Goal: Information Seeking & Learning: Learn about a topic

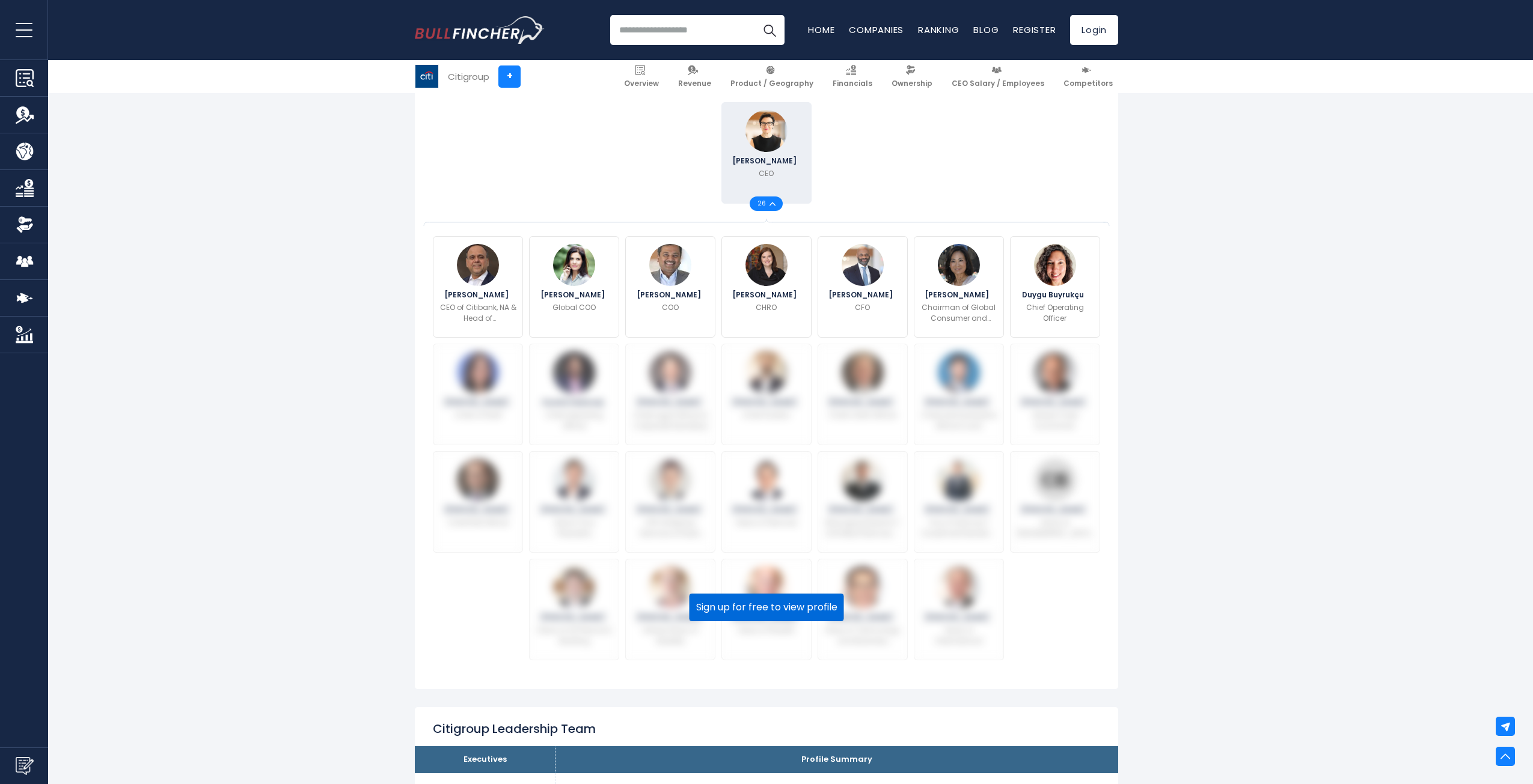
click at [812, 611] on button "Sign up for free to view profile" at bounding box center [767, 607] width 154 height 28
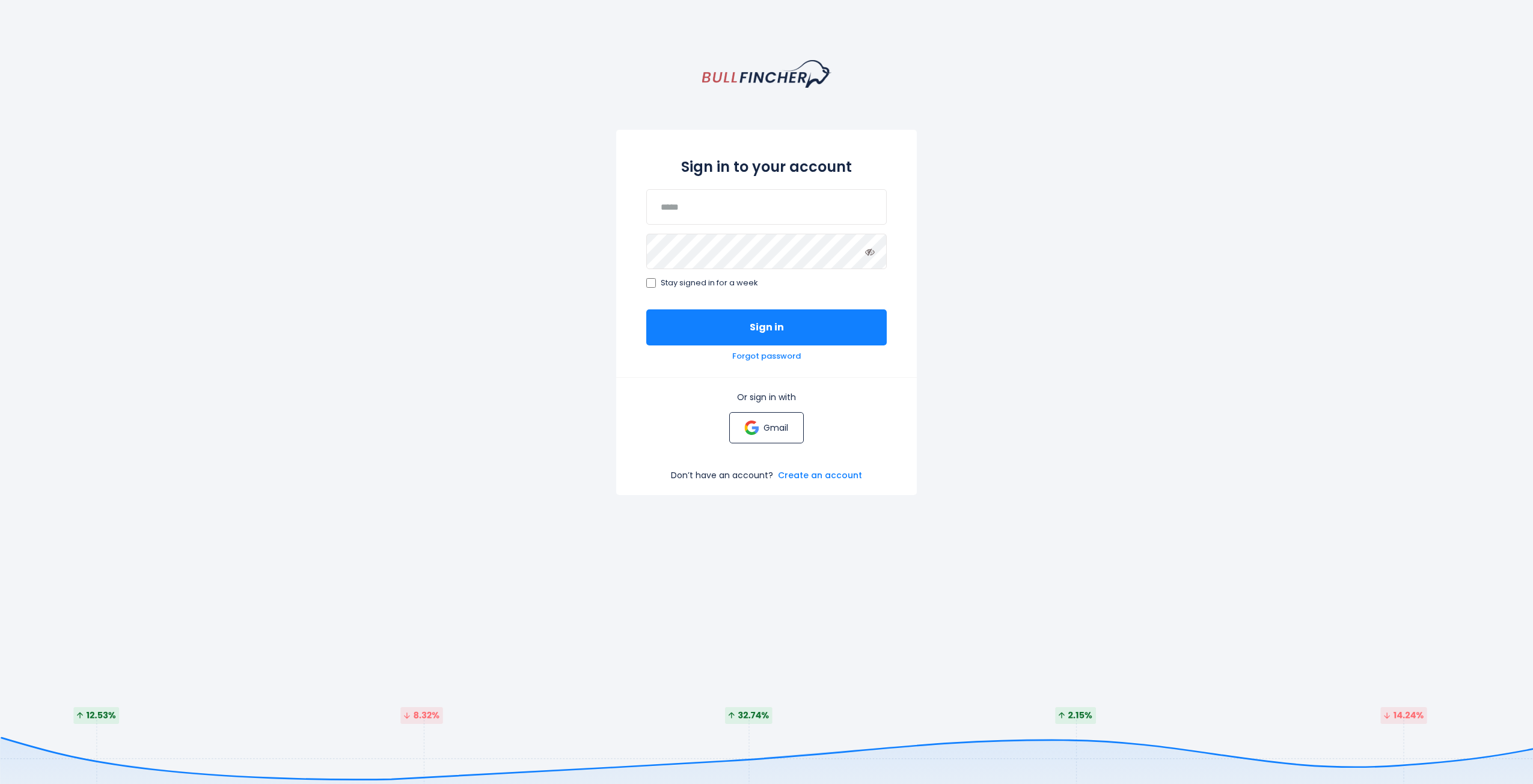
click at [753, 430] on img at bounding box center [751, 427] width 14 height 14
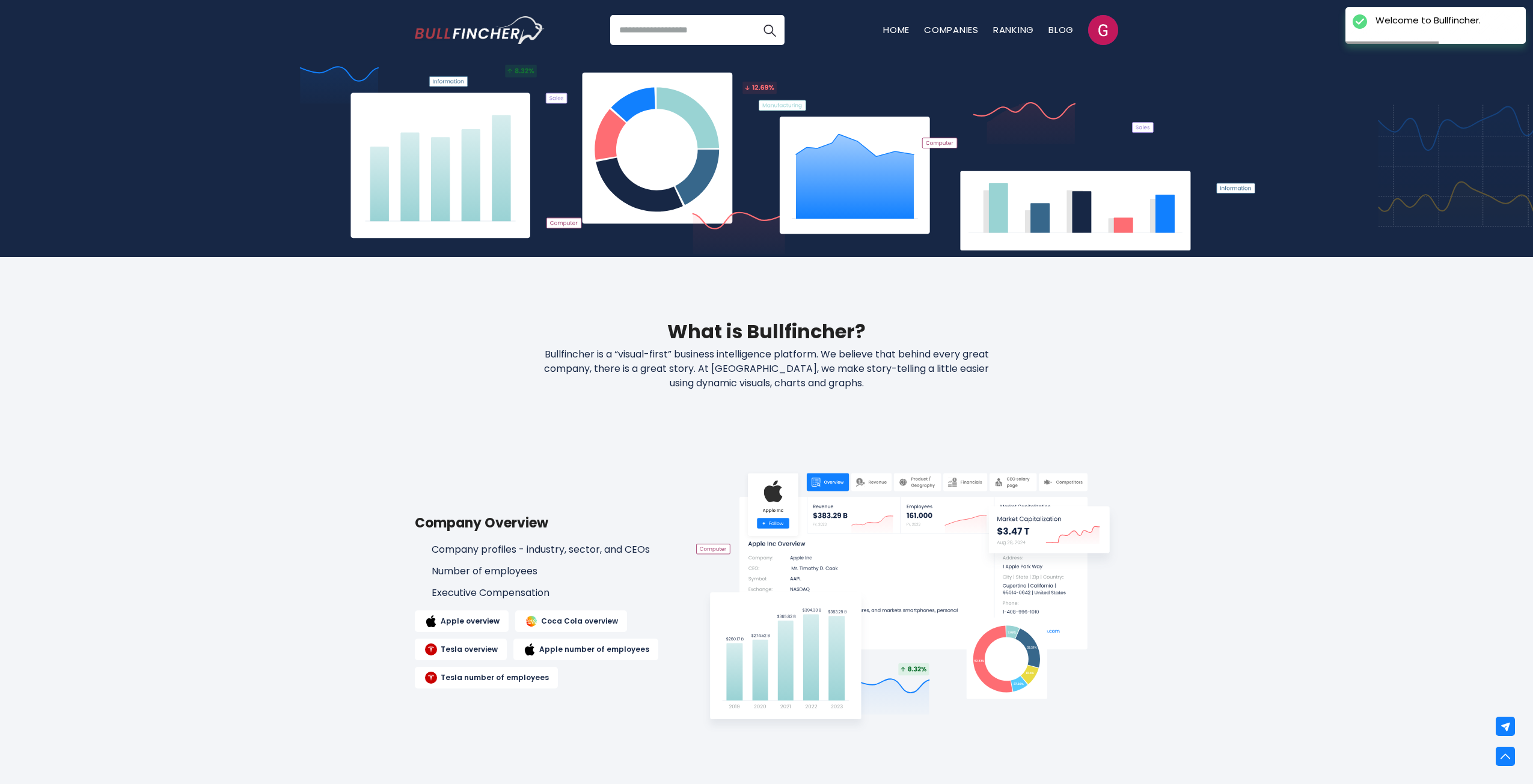
scroll to position [241, 0]
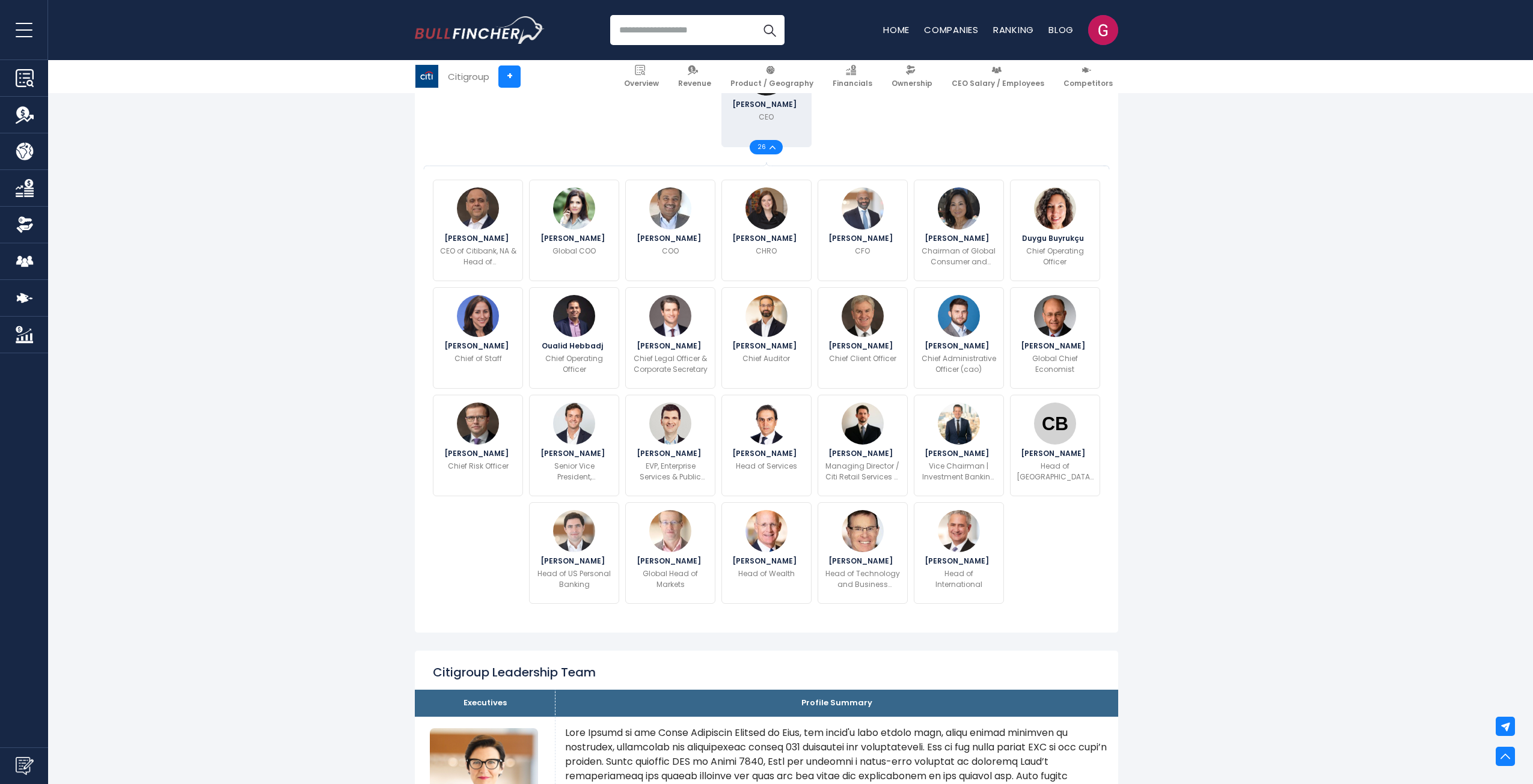
scroll to position [421, 0]
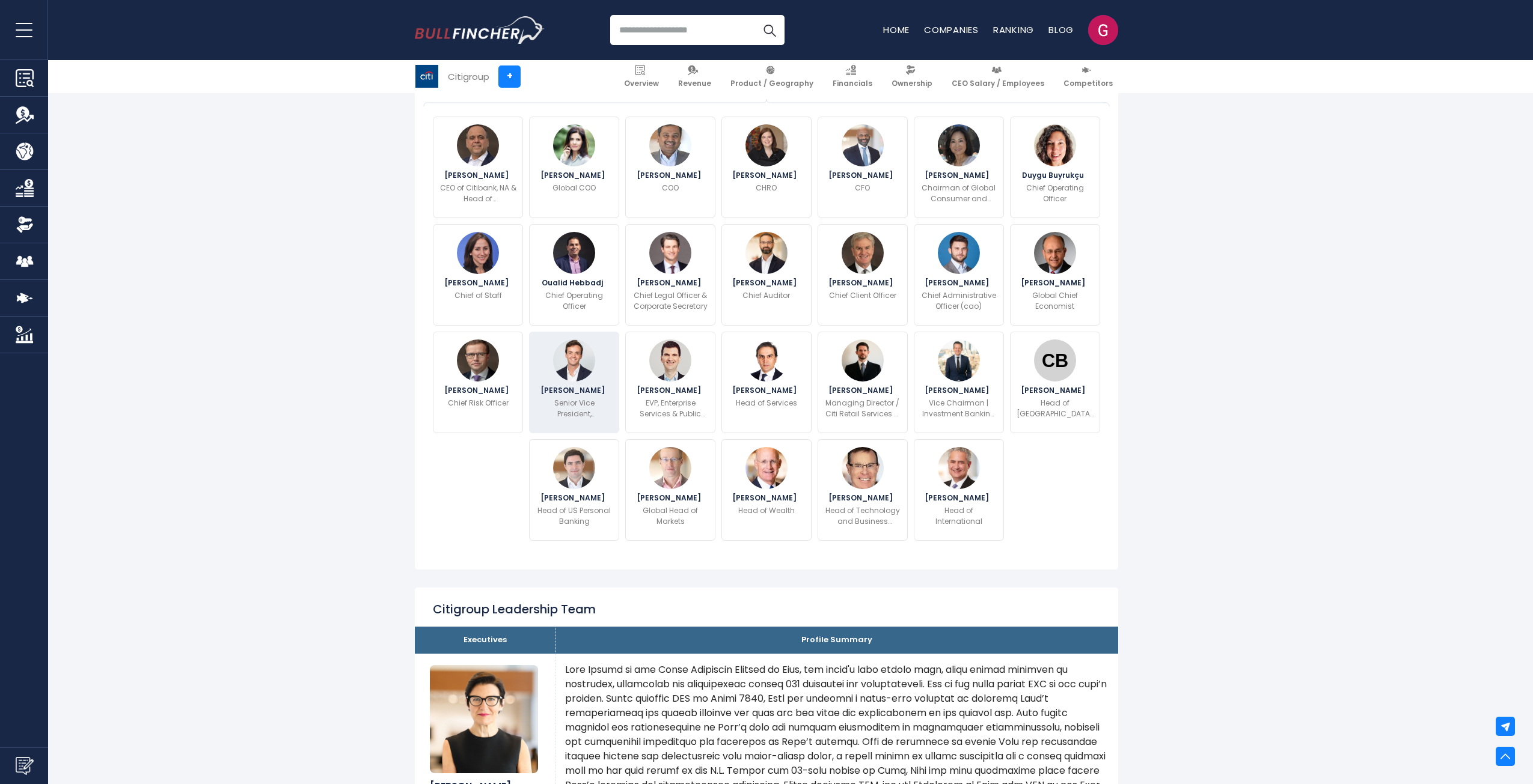
click at [600, 401] on p "Senior Vice President, Ecommerce Business Development" at bounding box center [574, 408] width 74 height 22
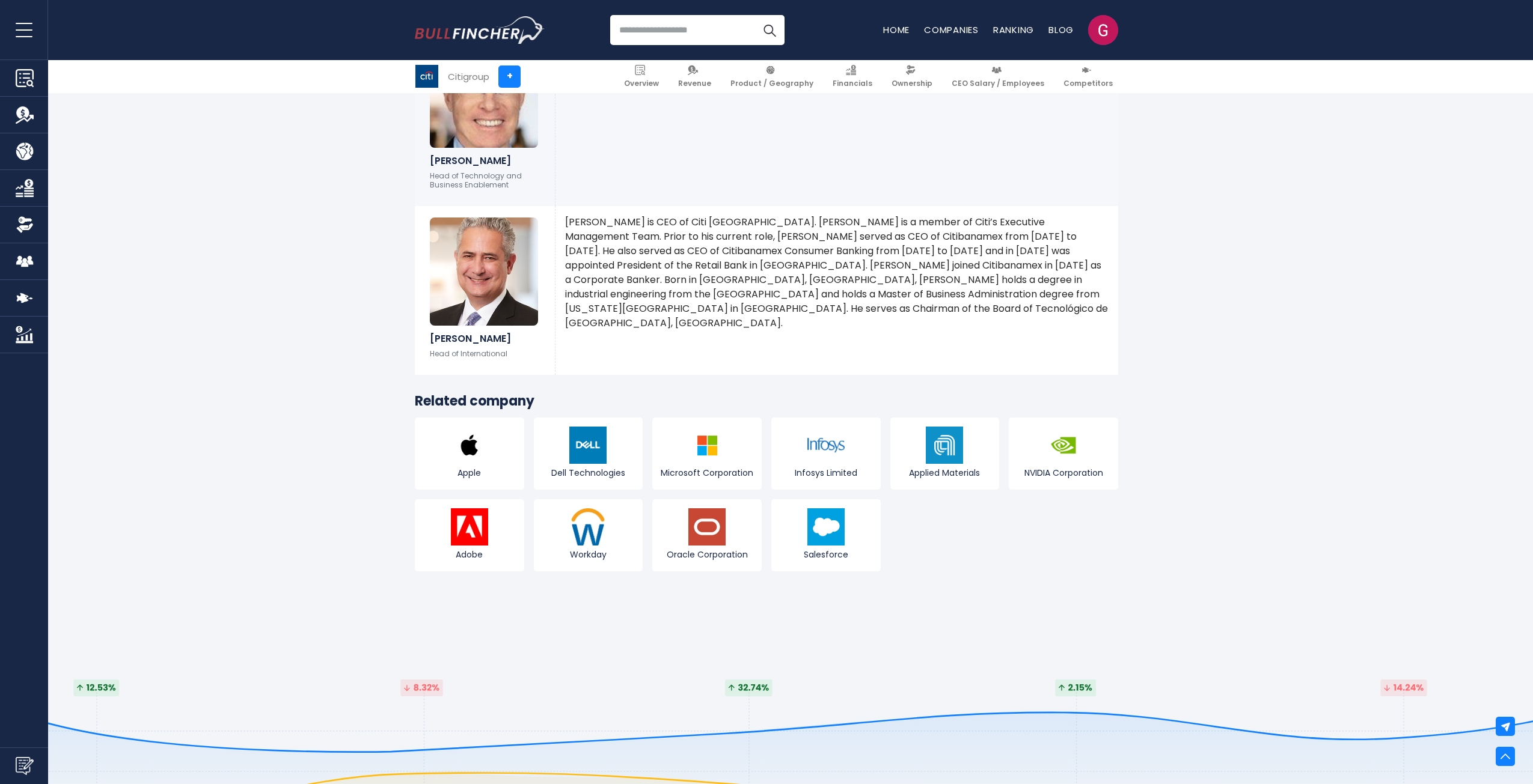
scroll to position [5823, 0]
